Goal: Task Accomplishment & Management: Manage account settings

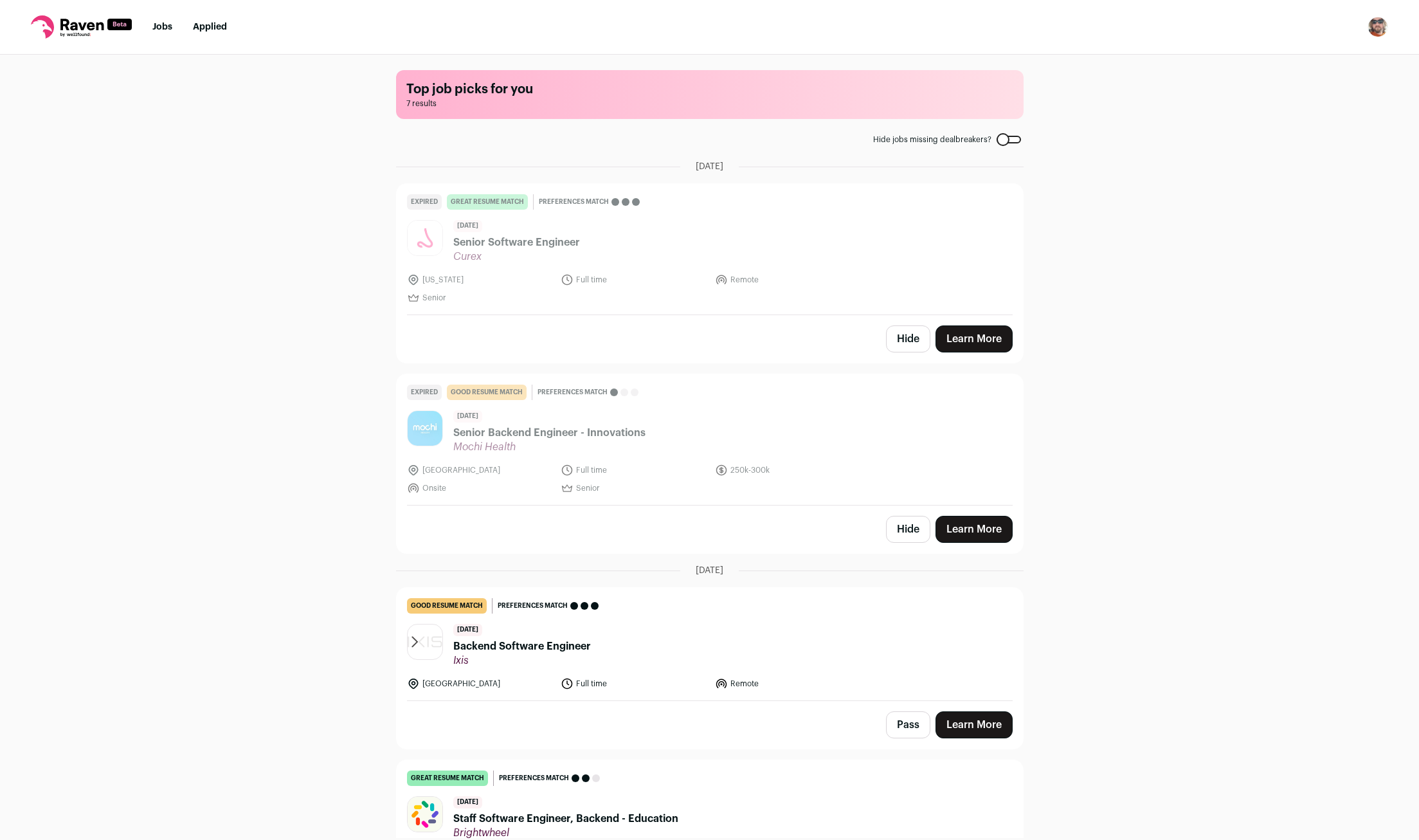
click at [906, 725] on button "Pass" at bounding box center [908, 724] width 44 height 27
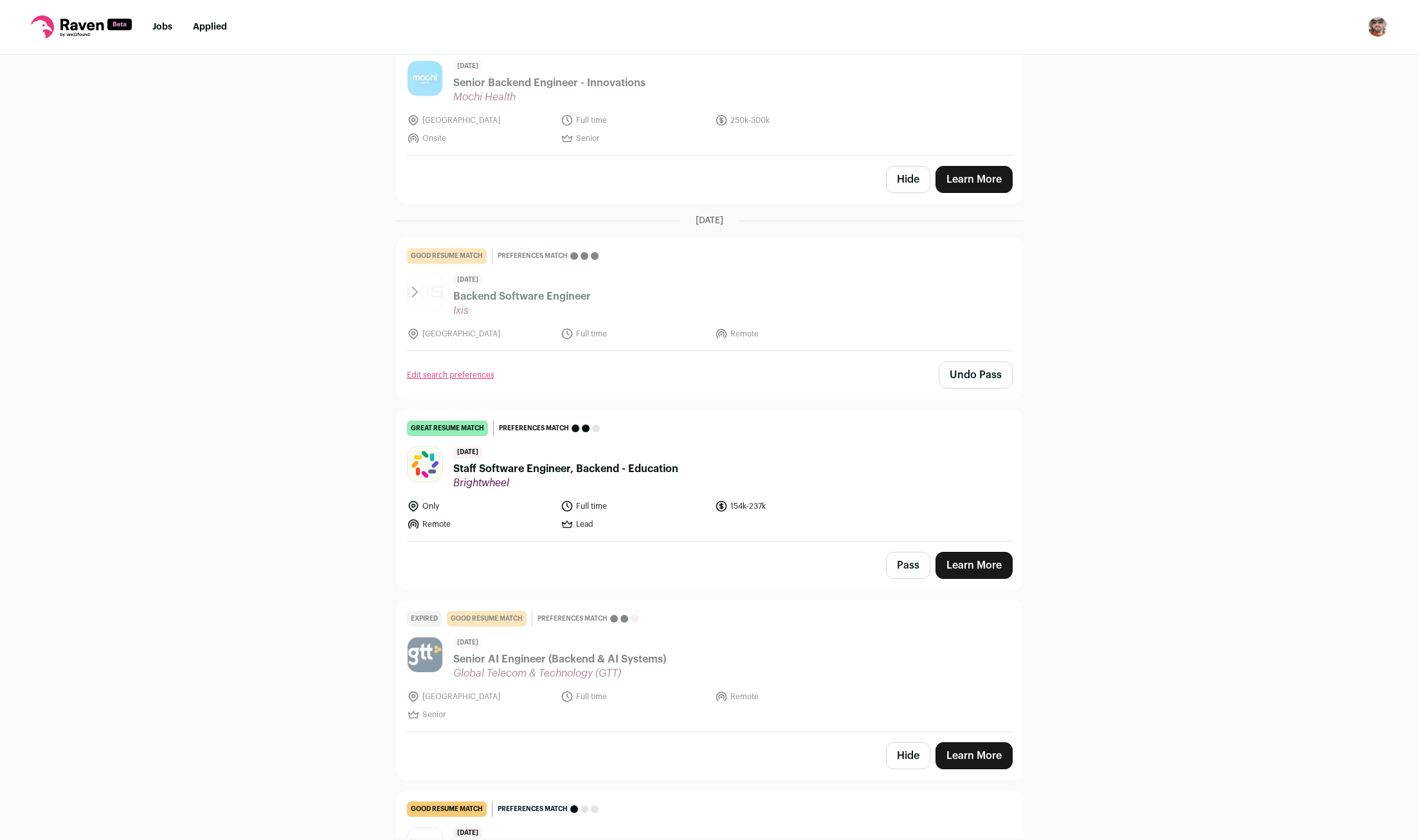
scroll to position [424, 0]
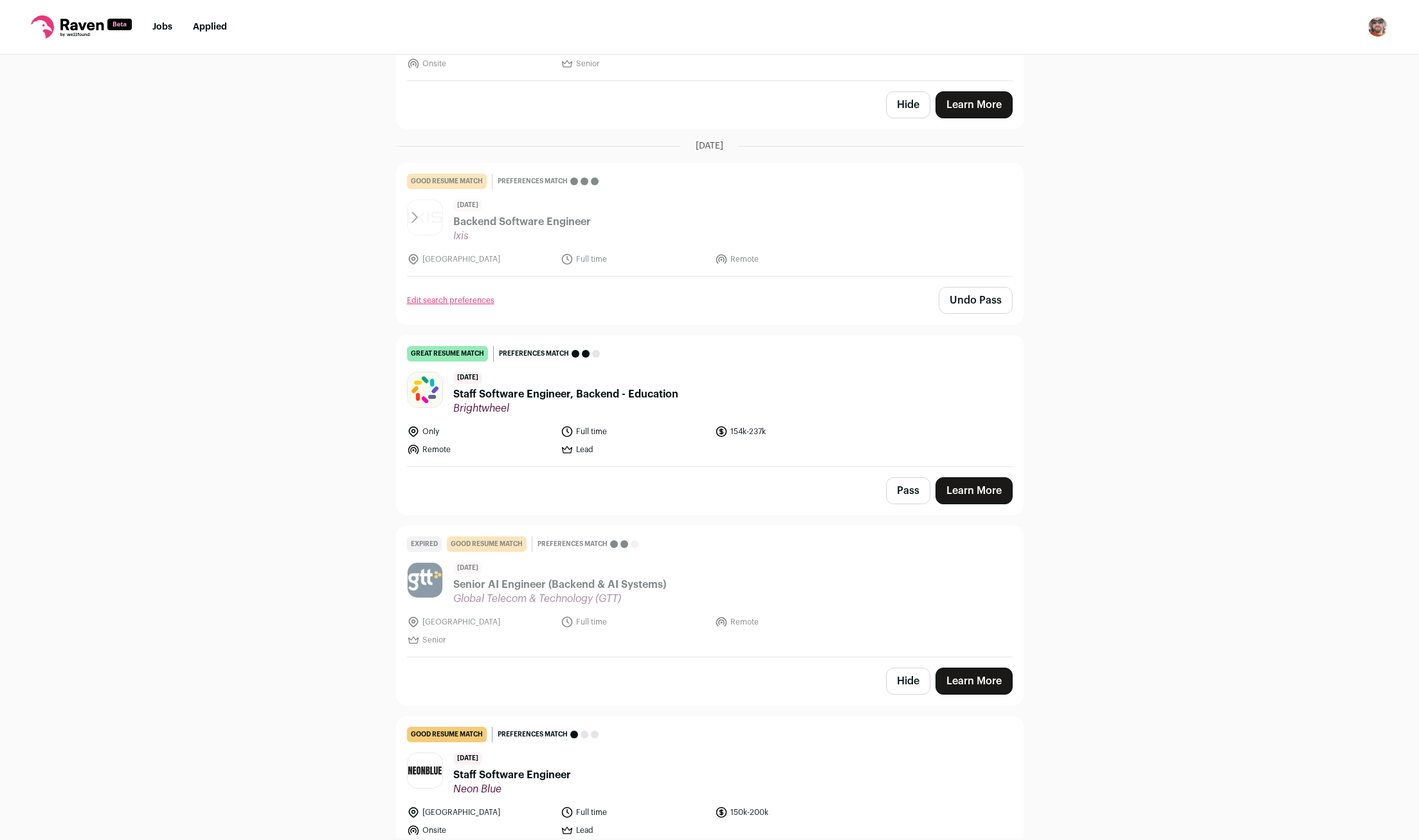
click at [915, 484] on button "Pass" at bounding box center [908, 491] width 44 height 27
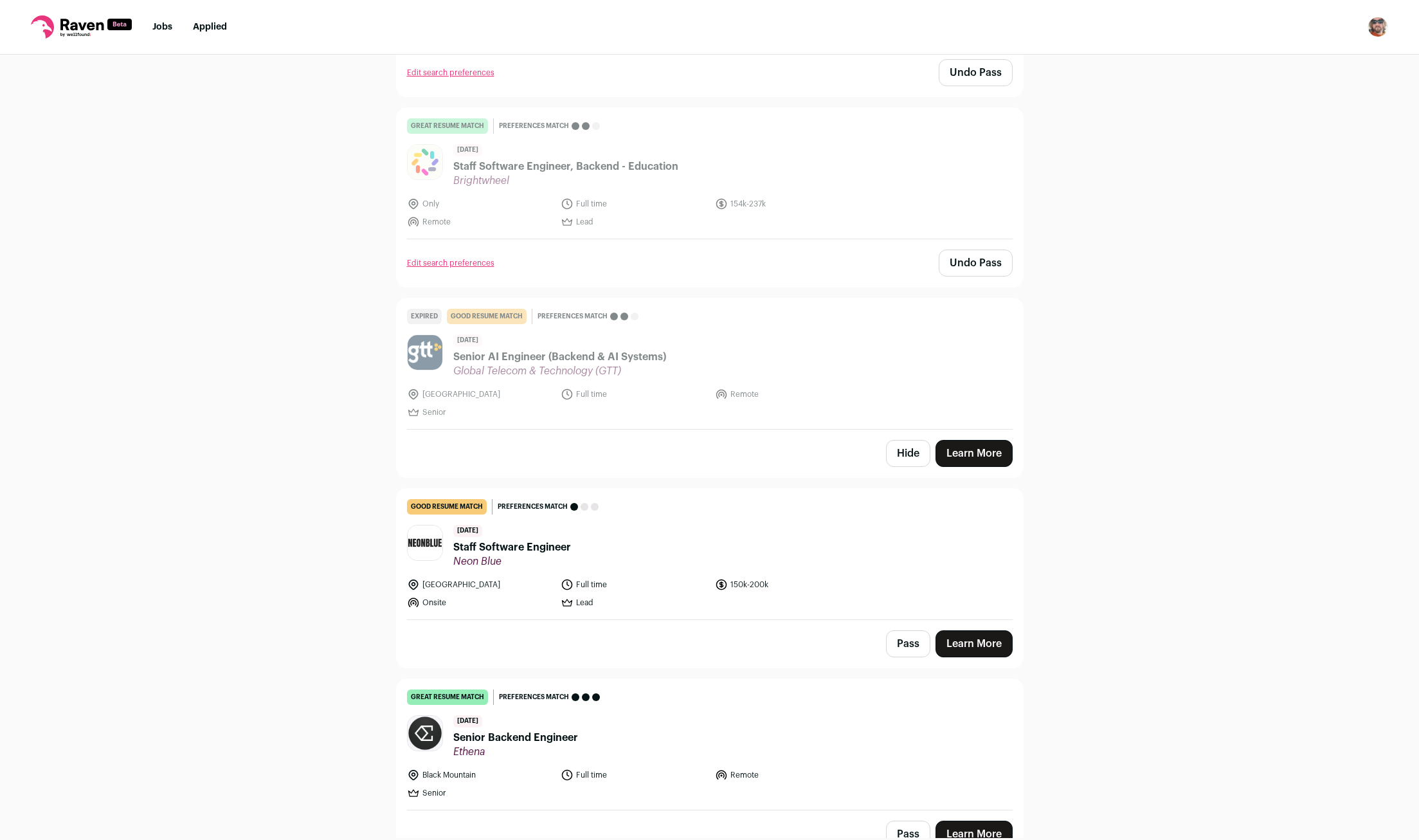
scroll to position [673, 0]
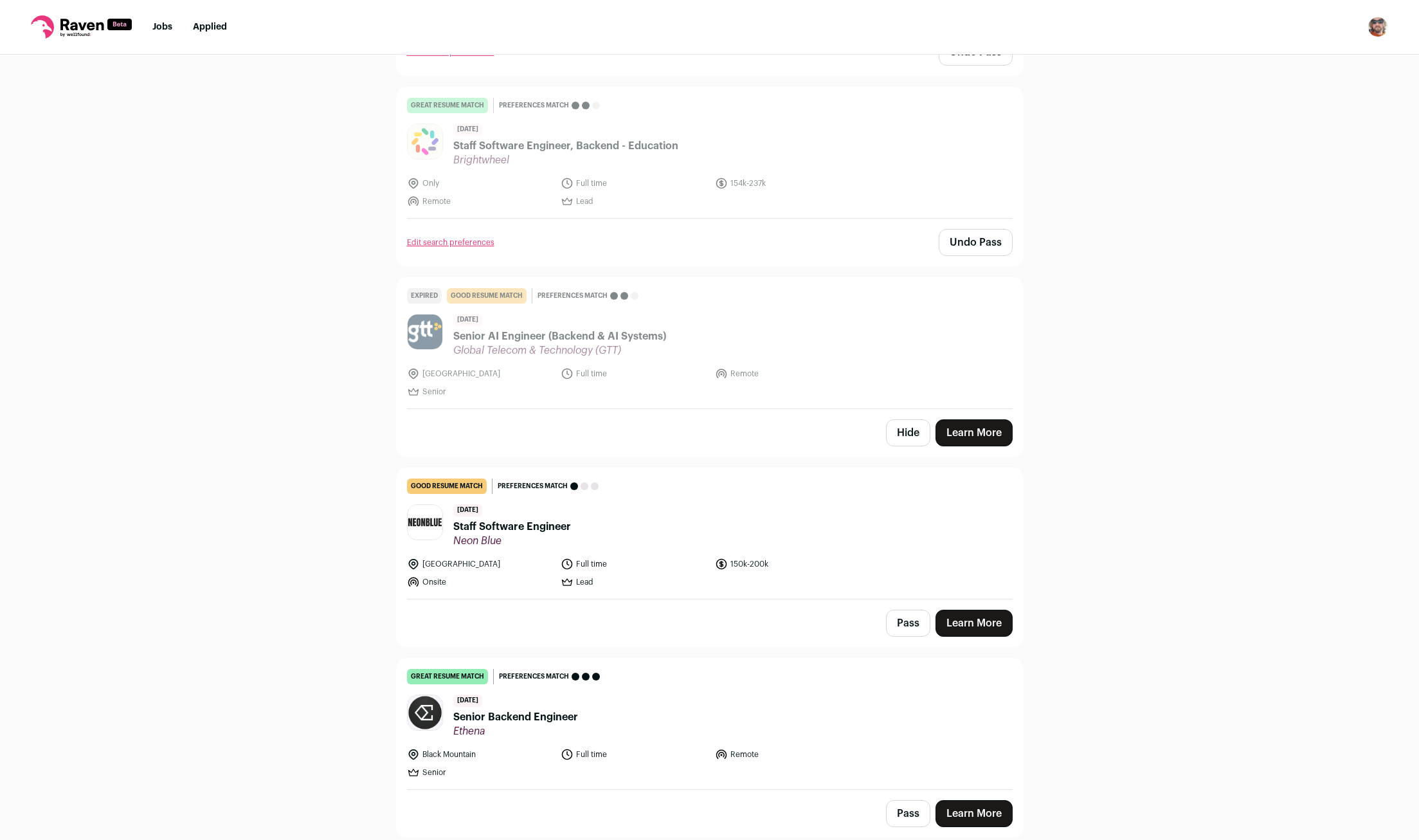
click at [913, 632] on button "Pass" at bounding box center [908, 623] width 44 height 27
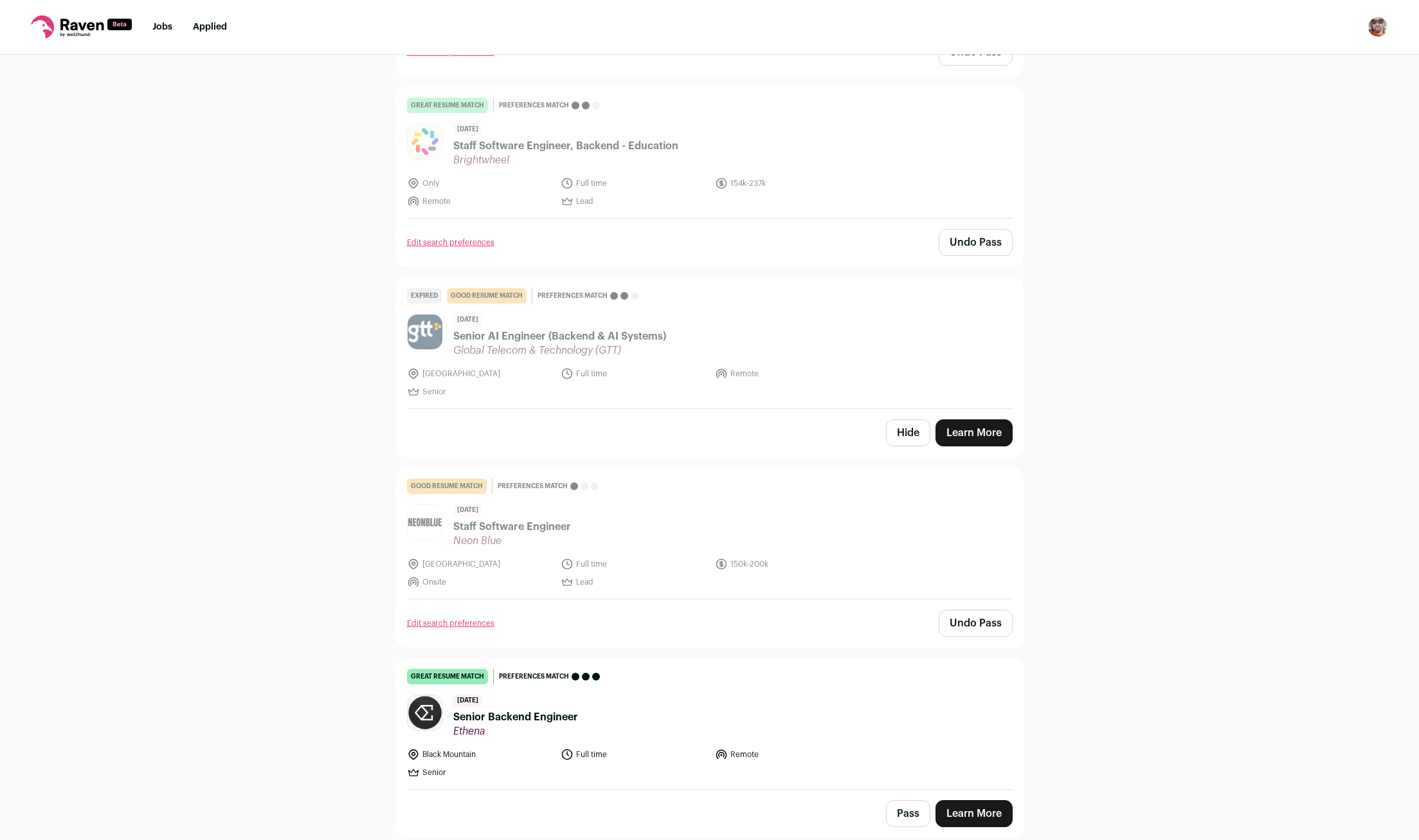
click at [895, 812] on button "Pass" at bounding box center [908, 813] width 44 height 27
